Goal: Task Accomplishment & Management: Use online tool/utility

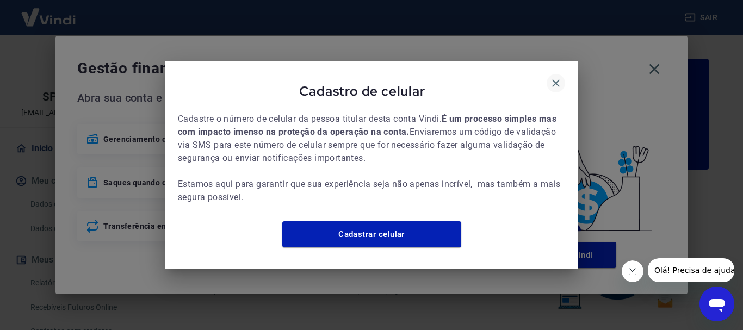
click at [554, 79] on icon "button" at bounding box center [555, 83] width 13 height 13
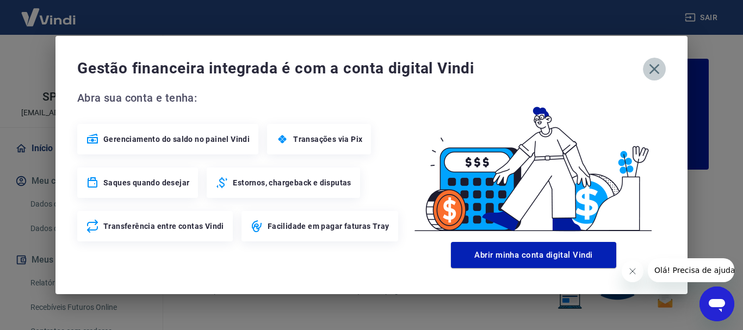
click at [648, 70] on icon "button" at bounding box center [653, 68] width 17 height 17
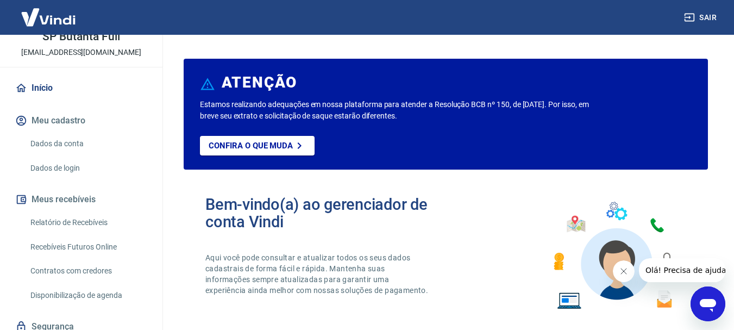
scroll to position [102, 0]
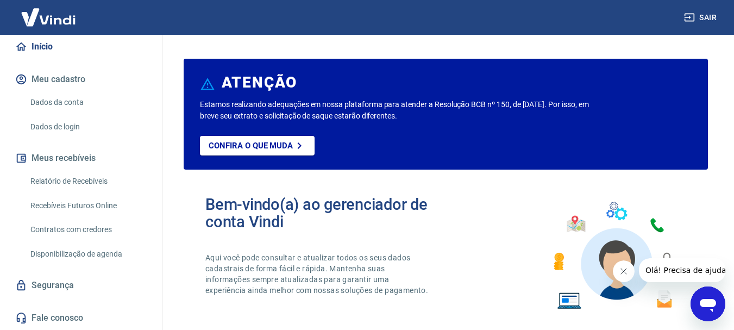
click at [90, 205] on link "Recebíveis Futuros Online" at bounding box center [87, 206] width 123 height 22
